Goal: Information Seeking & Learning: Learn about a topic

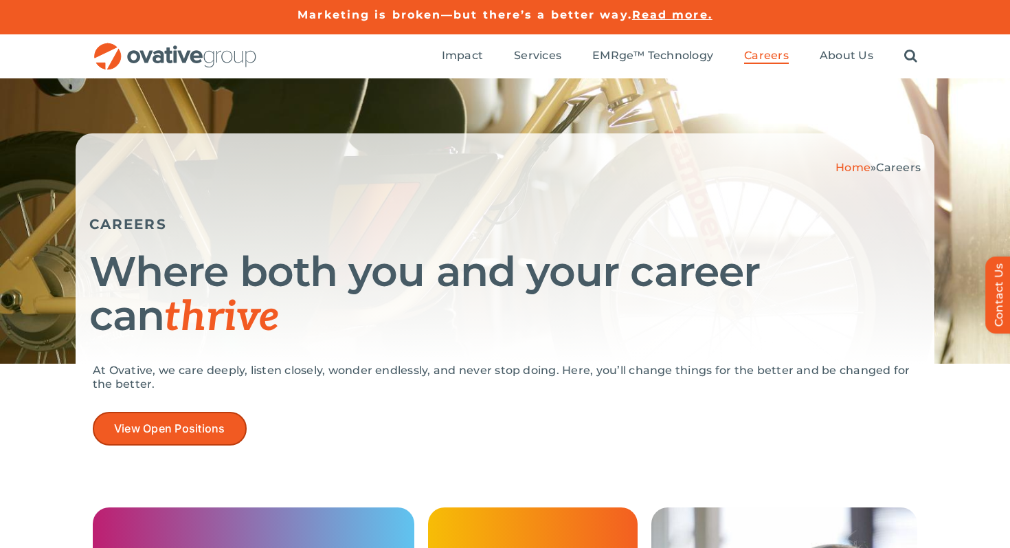
click at [170, 436] on link "View Open Positions" at bounding box center [170, 429] width 154 height 34
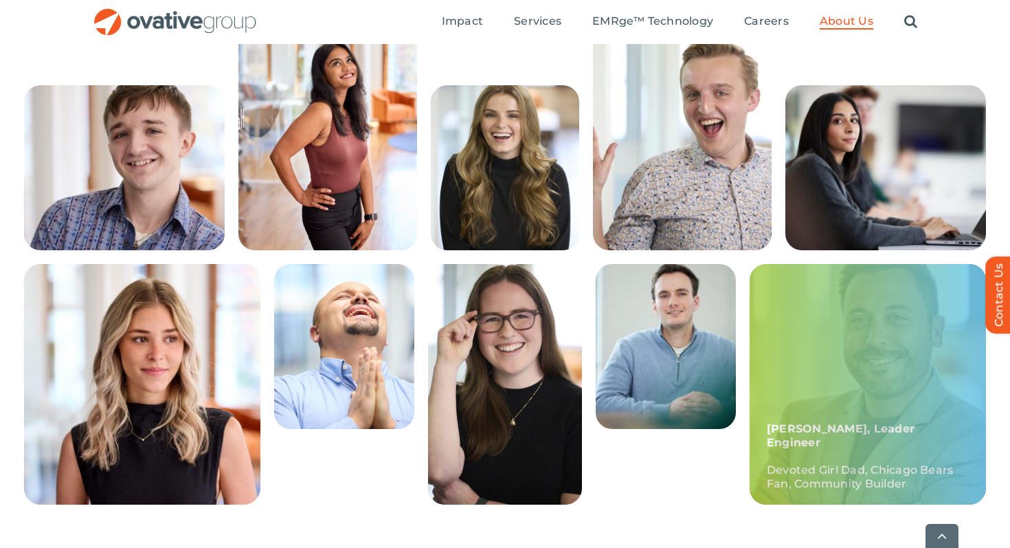
scroll to position [396, 0]
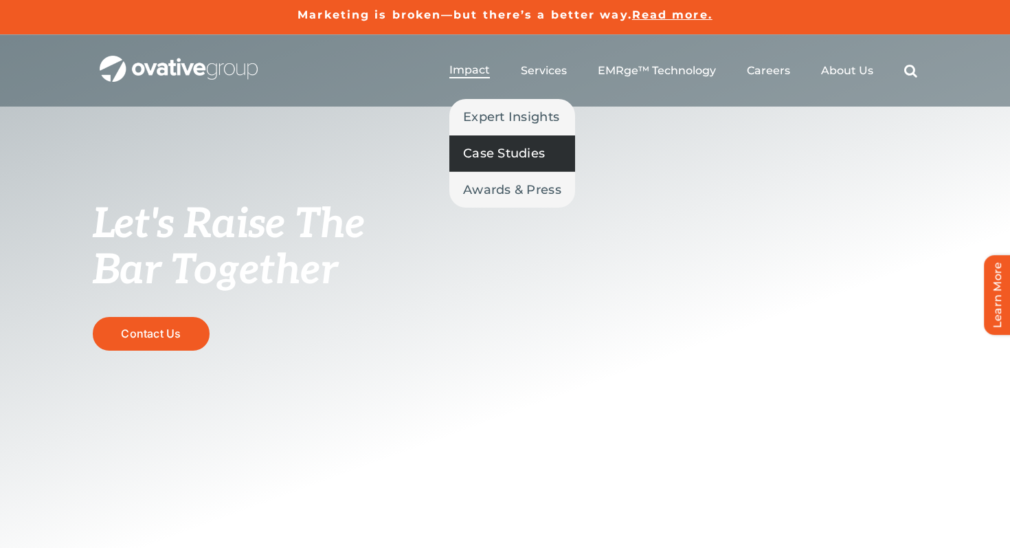
click at [486, 156] on span "Case Studies" at bounding box center [504, 153] width 82 height 19
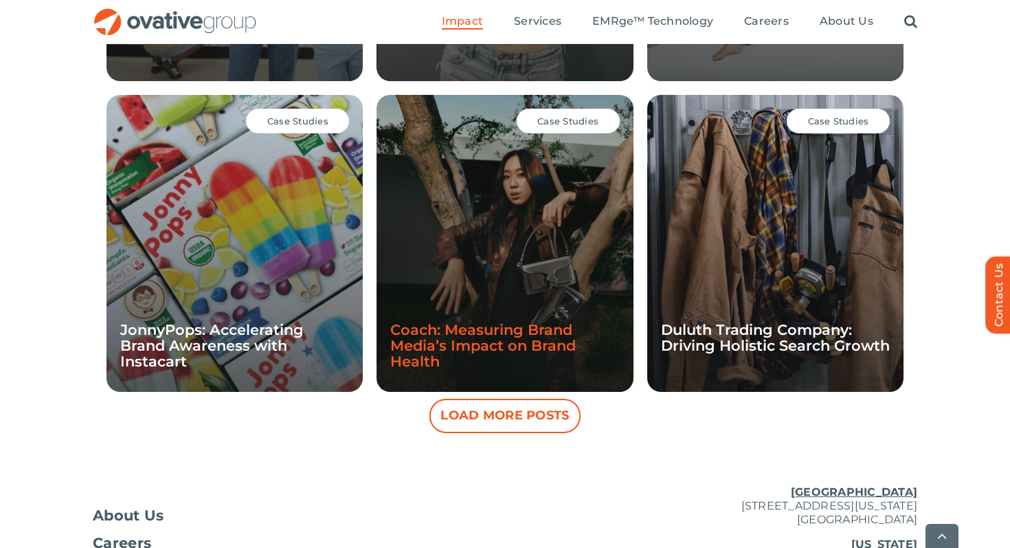
scroll to position [1264, 0]
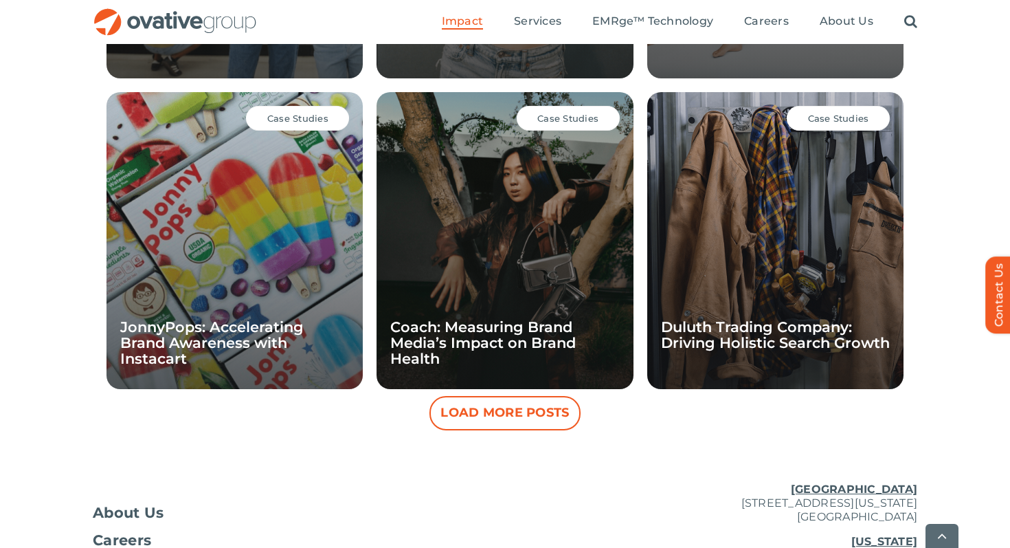
click at [459, 418] on button "Load More Posts" at bounding box center [504, 413] width 151 height 34
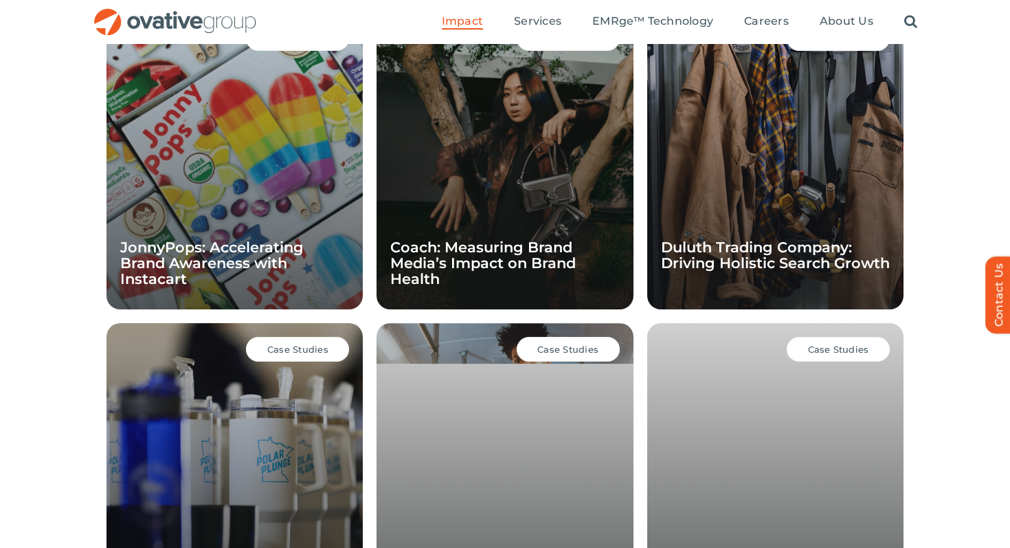
scroll to position [1337, 0]
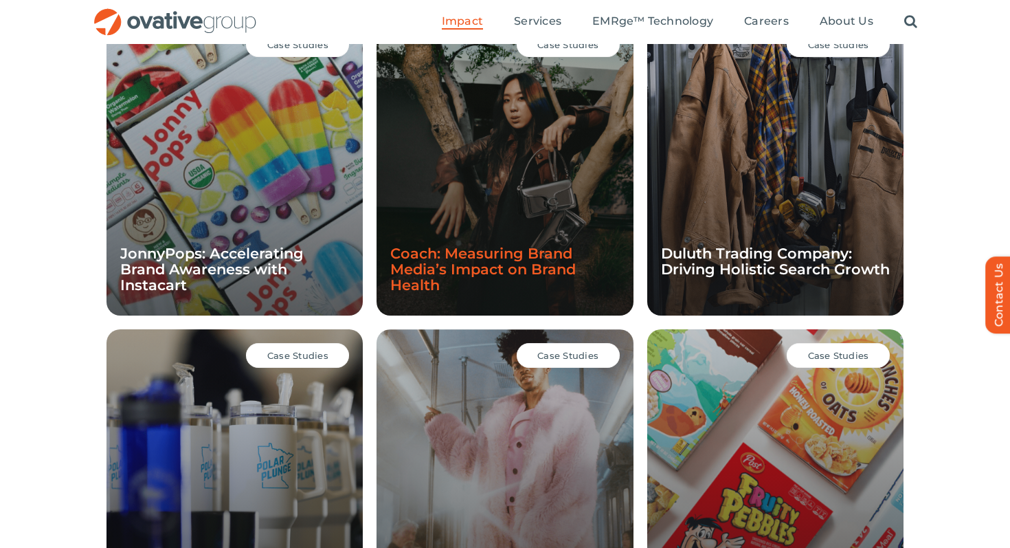
click at [427, 268] on link "Coach: Measuring Brand Media’s Impact on Brand Health" at bounding box center [483, 269] width 186 height 49
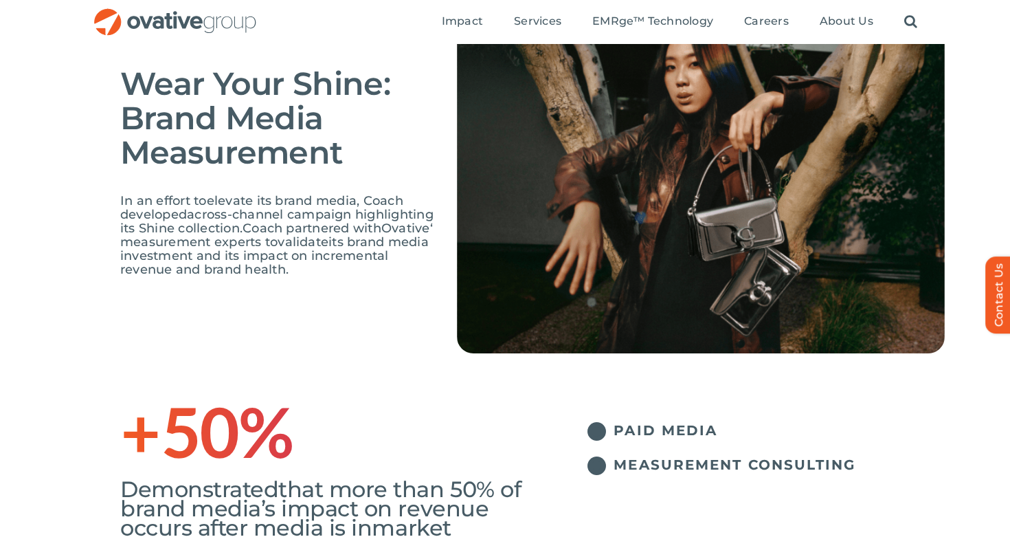
scroll to position [128, 0]
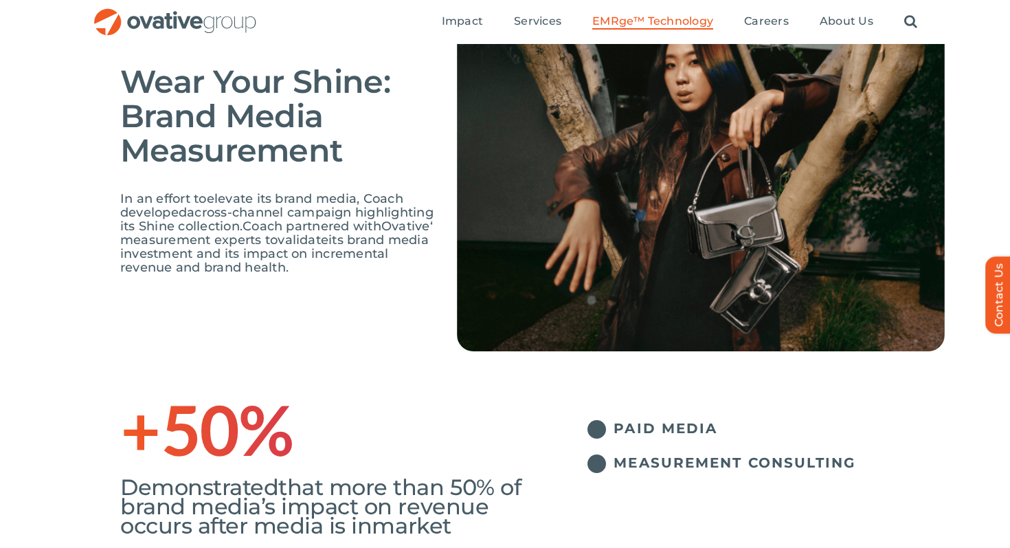
click at [651, 16] on span "EMRge™ Technology" at bounding box center [652, 21] width 121 height 14
